Goal: Task Accomplishment & Management: Manage account settings

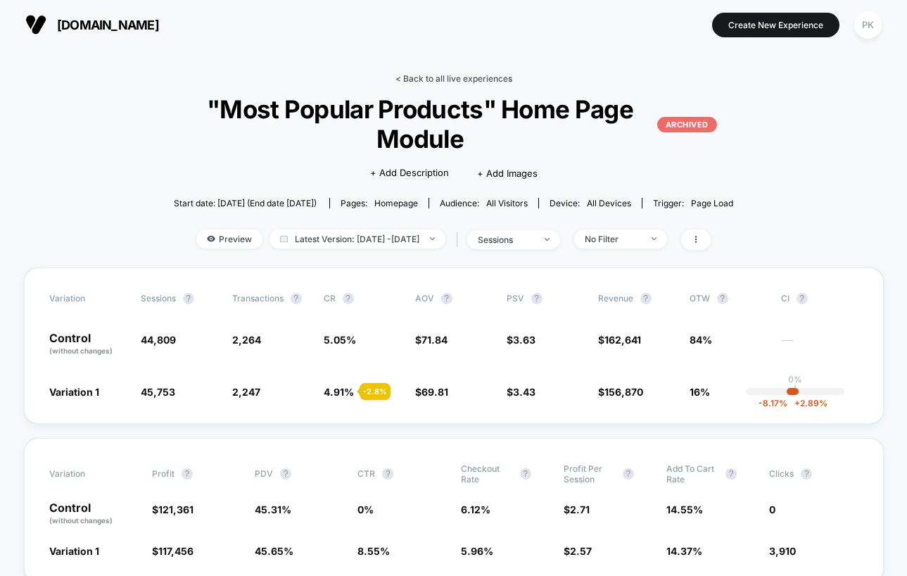
click at [408, 79] on link "< Back to all live experiences" at bounding box center [454, 78] width 117 height 11
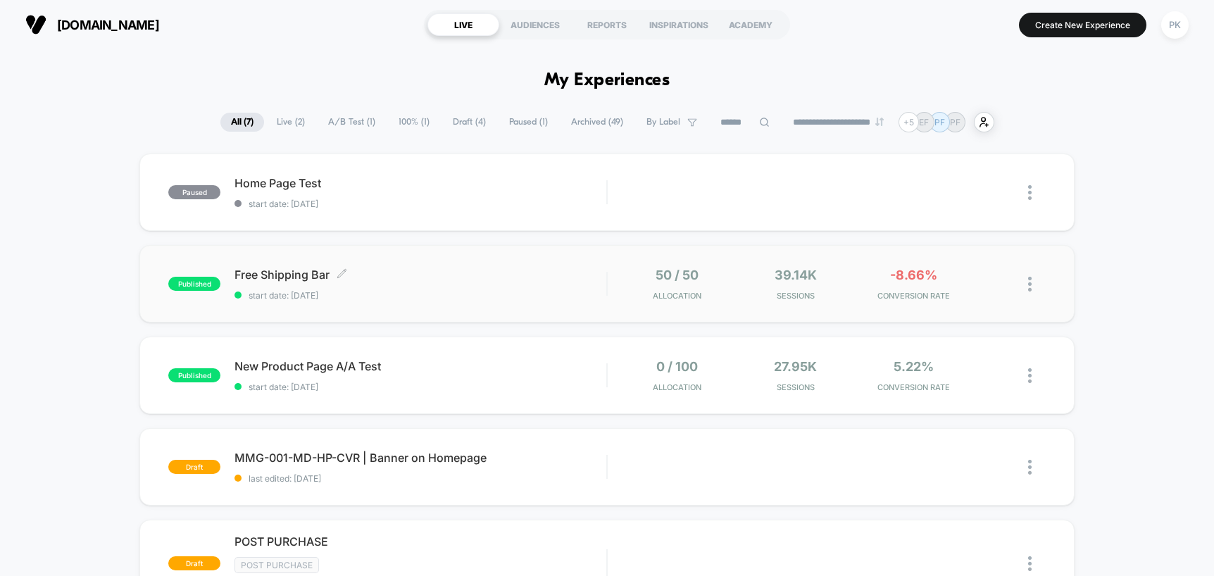
click at [294, 271] on span "Free Shipping Bar Click to edit experience details" at bounding box center [420, 274] width 372 height 14
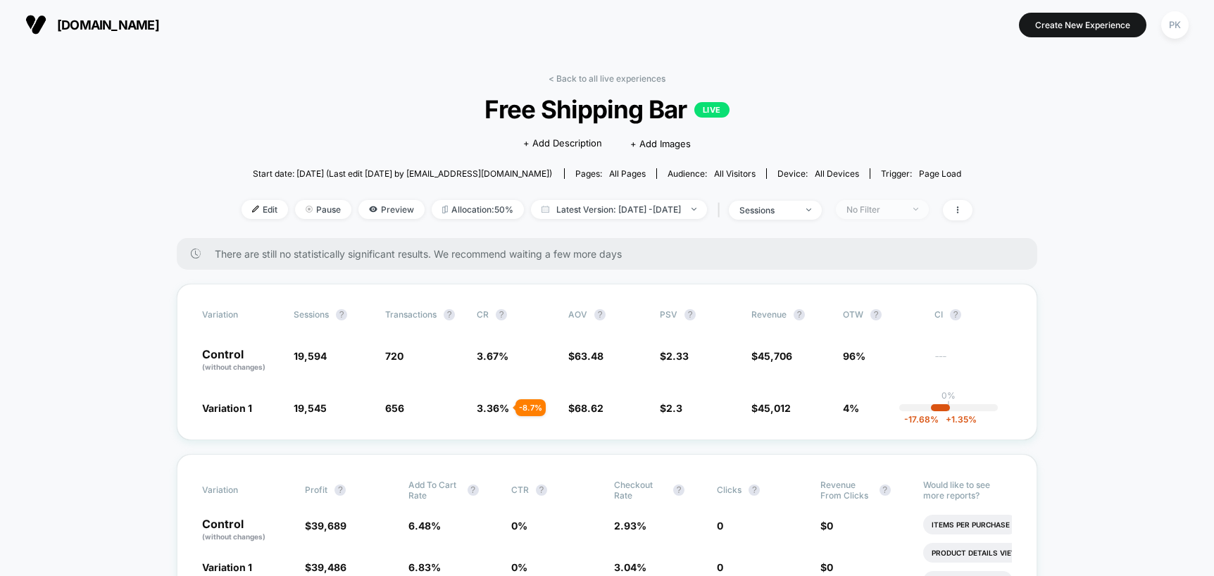
click at [902, 207] on div "No Filter" at bounding box center [874, 209] width 56 height 11
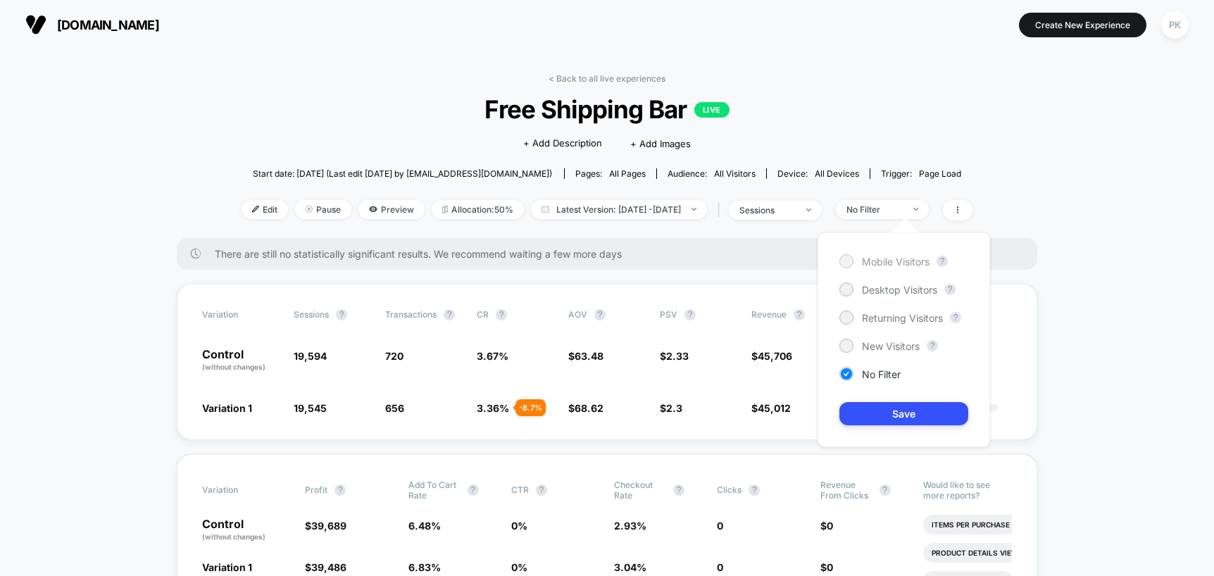
click at [905, 262] on span "Mobile Visitors" at bounding box center [896, 262] width 68 height 12
click at [897, 409] on button "Save" at bounding box center [903, 413] width 129 height 23
